Goal: Task Accomplishment & Management: Use online tool/utility

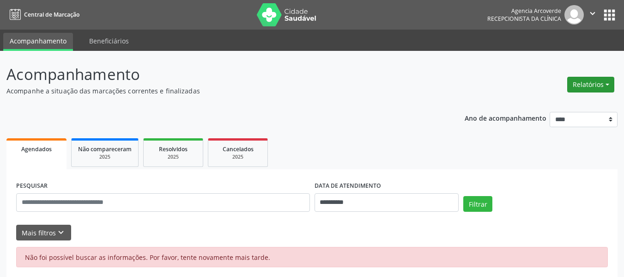
click at [594, 83] on button "Relatórios" at bounding box center [590, 85] width 47 height 16
click at [560, 101] on link "Agendamentos" at bounding box center [564, 104] width 99 height 13
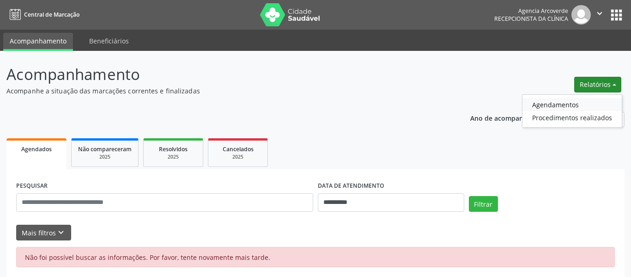
select select "*"
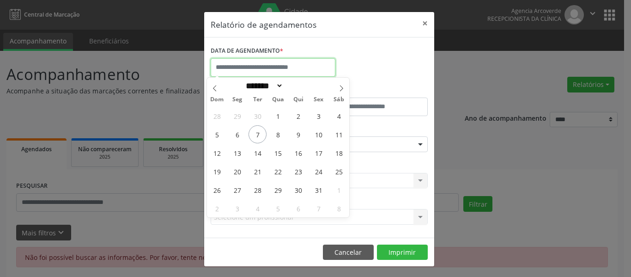
click at [269, 66] on input "text" at bounding box center [273, 67] width 125 height 18
click at [261, 131] on span "7" at bounding box center [257, 134] width 18 height 18
type input "**********"
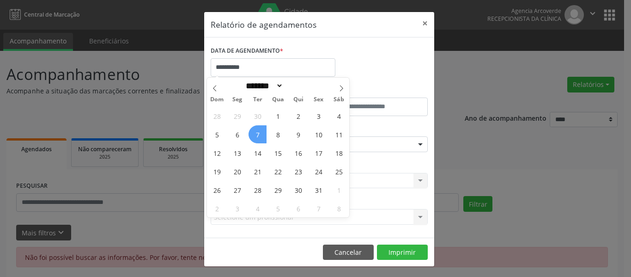
click at [261, 131] on span "7" at bounding box center [257, 134] width 18 height 18
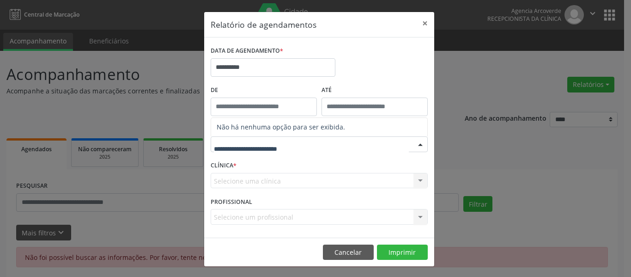
click at [412, 135] on span "Não há nenhuma opção para ser exibida." at bounding box center [319, 127] width 216 height 18
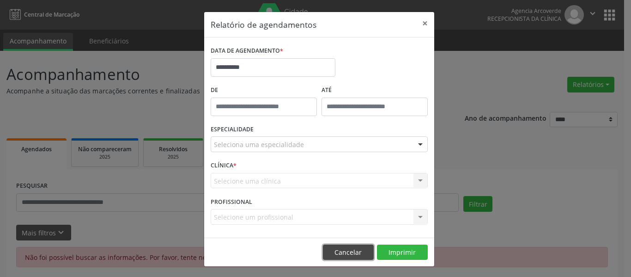
click at [360, 250] on button "Cancelar" at bounding box center [348, 252] width 51 height 16
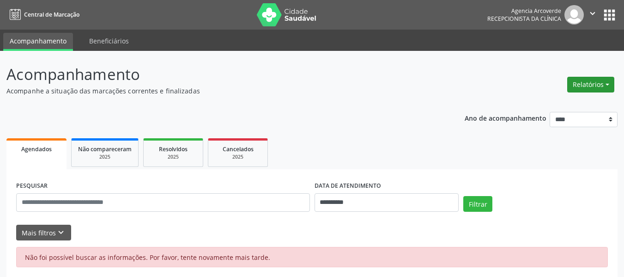
click at [588, 85] on button "Relatórios" at bounding box center [590, 85] width 47 height 16
click at [549, 103] on link "Agendamentos" at bounding box center [564, 104] width 99 height 13
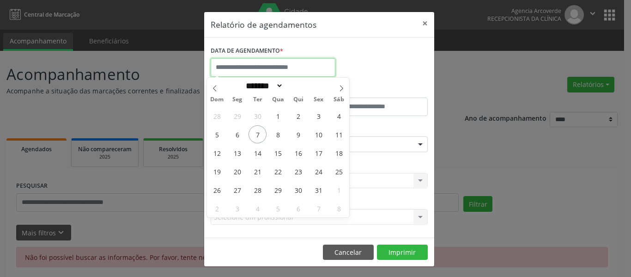
click at [228, 62] on input "text" at bounding box center [273, 67] width 125 height 18
click at [259, 130] on span "7" at bounding box center [257, 134] width 18 height 18
type input "**********"
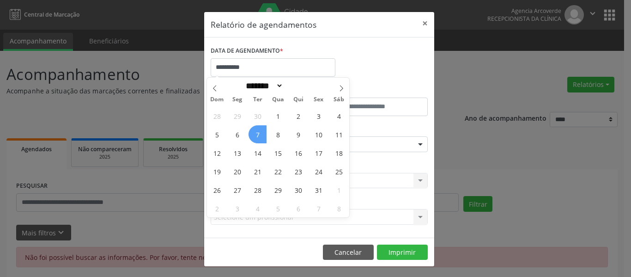
click at [259, 130] on span "7" at bounding box center [257, 134] width 18 height 18
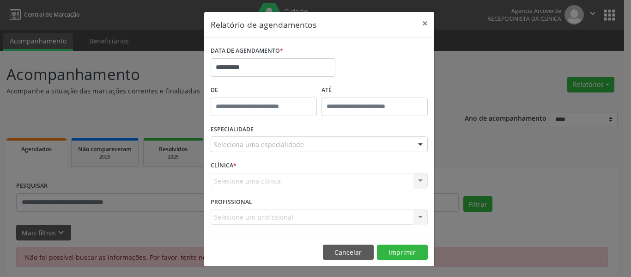
click at [416, 142] on div at bounding box center [420, 145] width 14 height 16
click at [418, 180] on div "Selecione uma clínica Nenhum resultado encontrado para: " " Não há nenhuma opçã…" at bounding box center [319, 181] width 217 height 16
click at [416, 141] on div at bounding box center [420, 145] width 14 height 16
click at [421, 20] on button "×" at bounding box center [425, 23] width 18 height 23
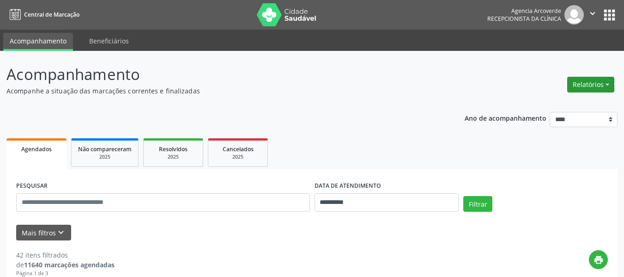
click at [583, 84] on button "Relatórios" at bounding box center [590, 85] width 47 height 16
click at [543, 106] on link "Agendamentos" at bounding box center [564, 104] width 99 height 13
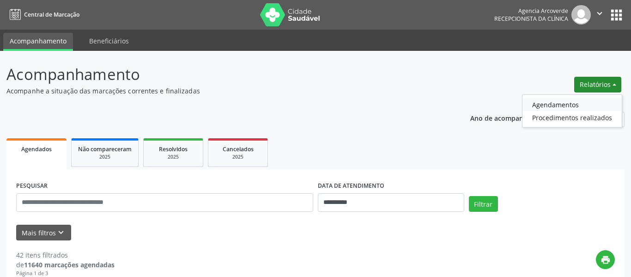
select select "*"
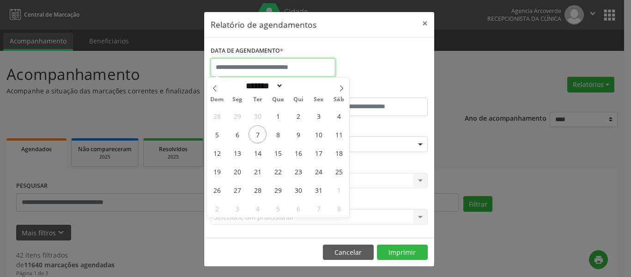
click at [290, 68] on input "text" at bounding box center [273, 67] width 125 height 18
click at [258, 135] on span "7" at bounding box center [257, 134] width 18 height 18
type input "**********"
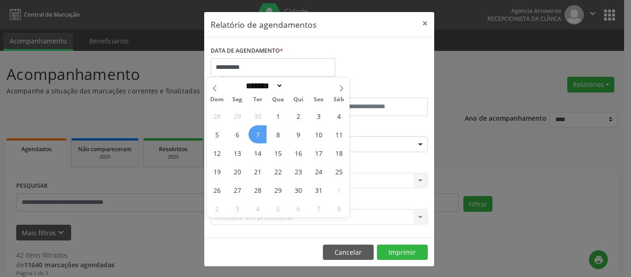
click at [258, 135] on span "7" at bounding box center [257, 134] width 18 height 18
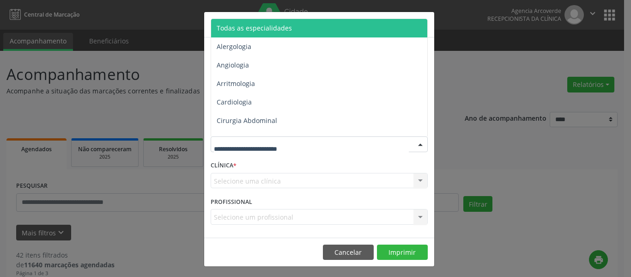
click at [278, 26] on span "Todas as especialidades" at bounding box center [254, 28] width 75 height 9
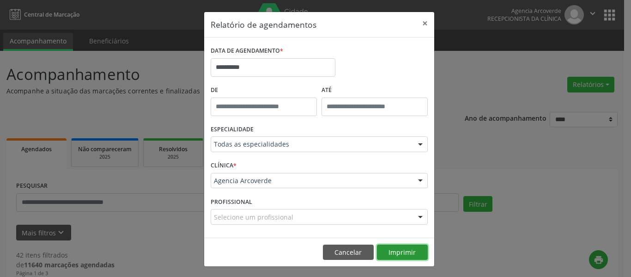
click at [395, 249] on button "Imprimir" at bounding box center [402, 252] width 51 height 16
click at [377, 244] on button "Imprimir" at bounding box center [402, 252] width 51 height 16
